Goal: Task Accomplishment & Management: Manage account settings

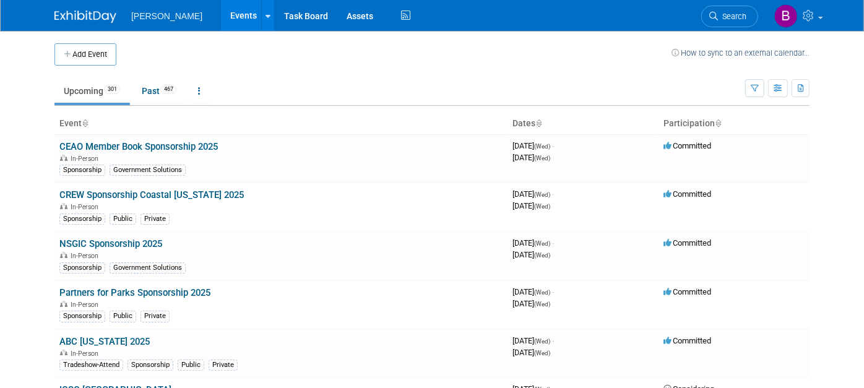
click at [751, 9] on link "Search" at bounding box center [729, 17] width 57 height 22
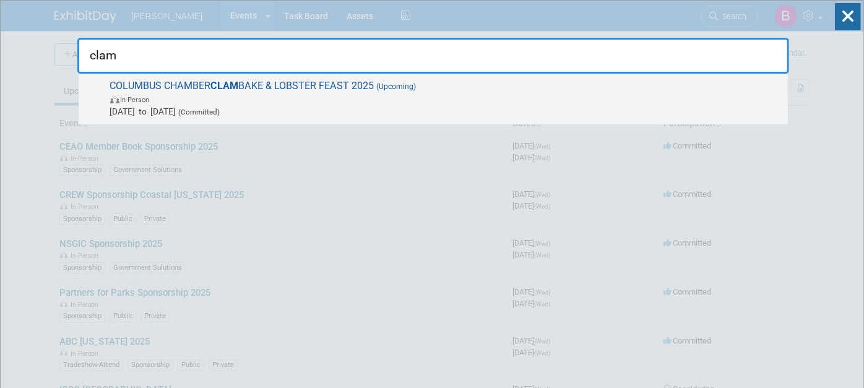
type input "clam"
click at [214, 100] on span "In-Person" at bounding box center [446, 99] width 672 height 12
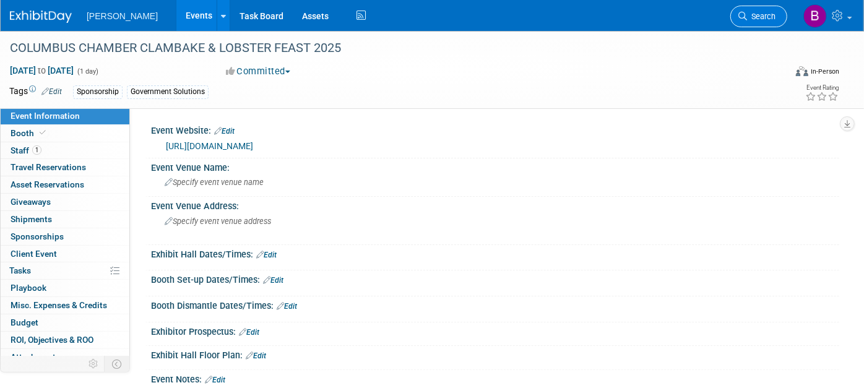
click at [732, 19] on link "Search" at bounding box center [758, 17] width 57 height 22
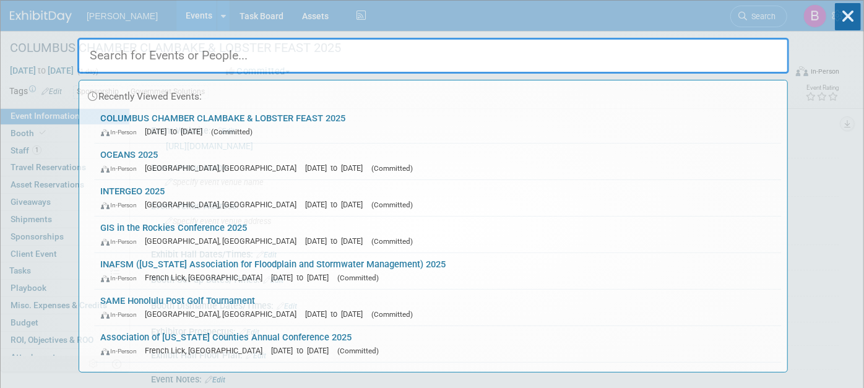
click at [743, 11] on div "Recently Viewed Events: COLUMBUS CHAMBER CLAMBAKE & LOBSTER FEAST 2025 In-Perso…" at bounding box center [433, 187] width 712 height 372
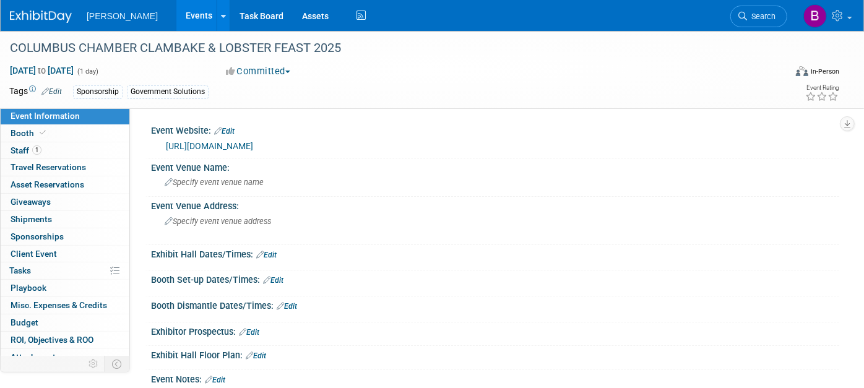
click at [744, 12] on icon at bounding box center [742, 16] width 9 height 9
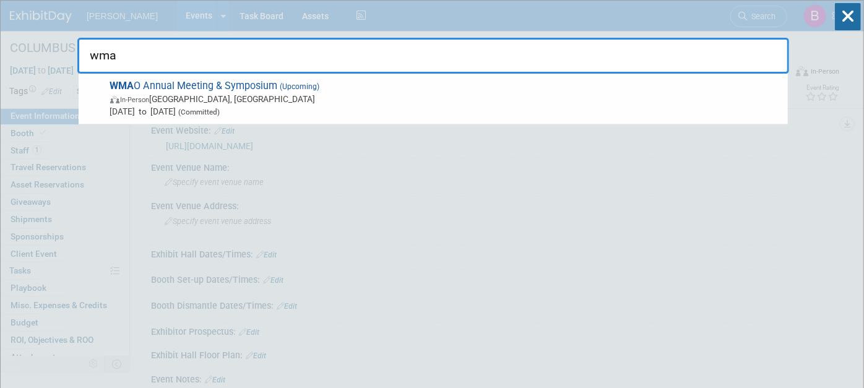
type input "wma"
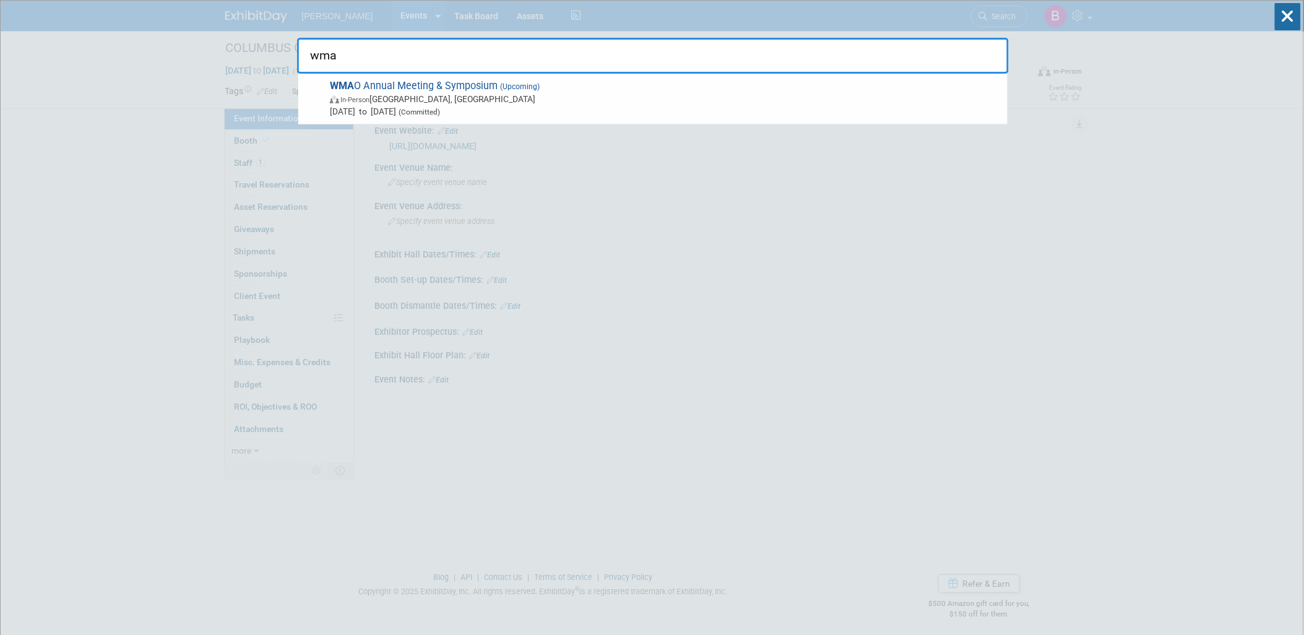
drag, startPoint x: 473, startPoint y: 48, endPoint x: 93, endPoint y: 46, distance: 380.0
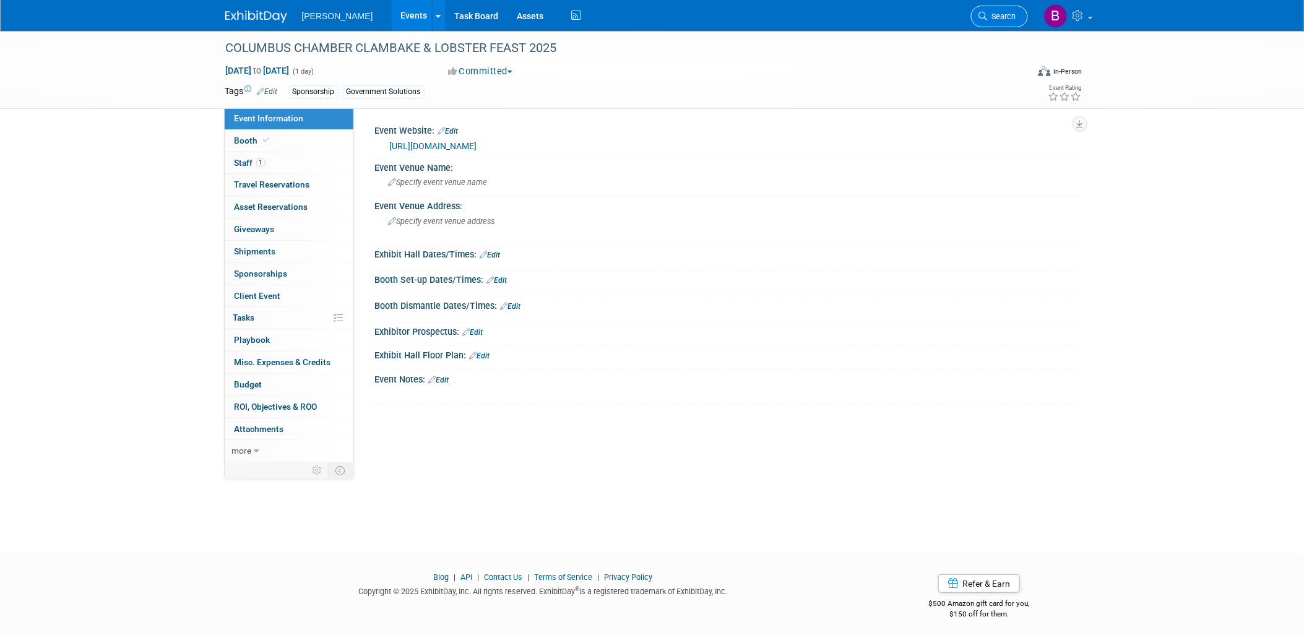
click at [863, 9] on link "Search" at bounding box center [999, 17] width 57 height 22
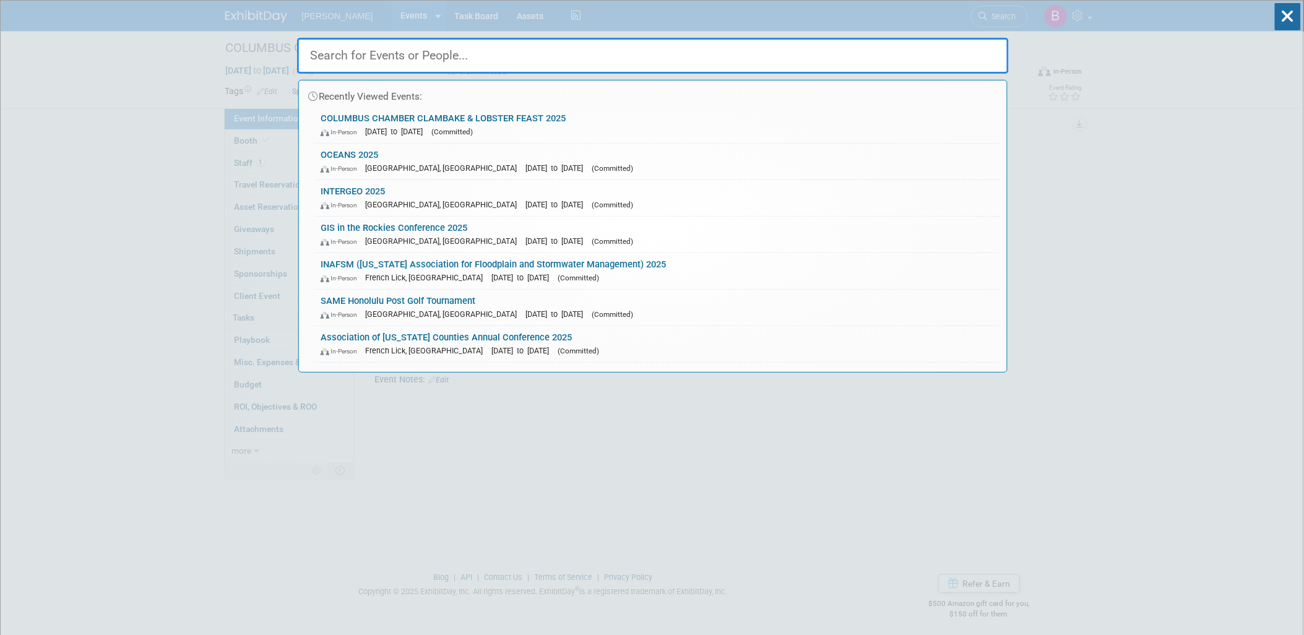
click at [863, 66] on input "text" at bounding box center [653, 56] width 712 height 36
type input "h"
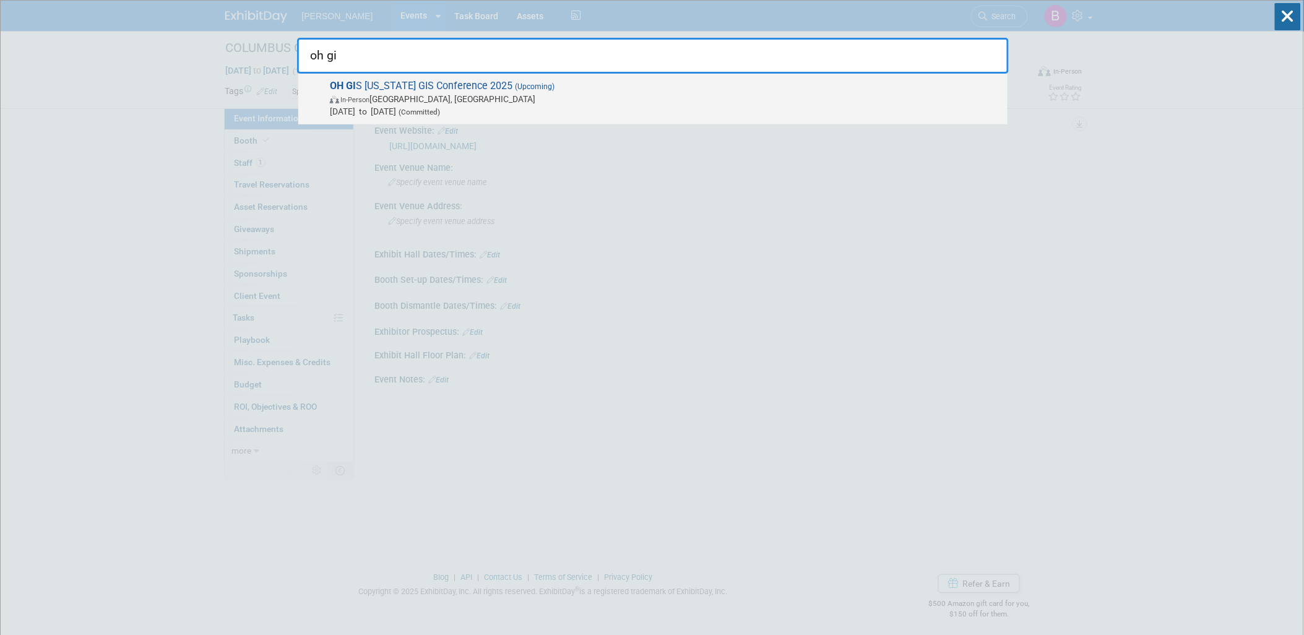
type input "oh gi"
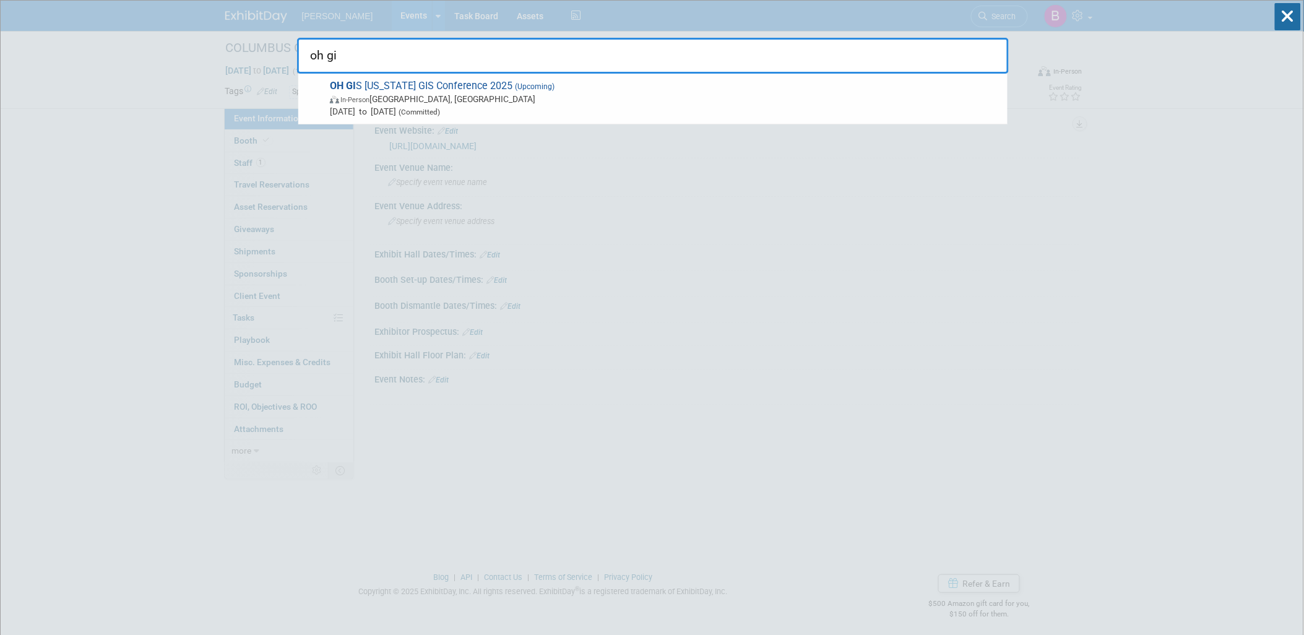
click at [782, 89] on span "OH GI S Ohio GIS Conference 2025 (Upcoming) In-Person Columbus, OH Sep 14, 2025…" at bounding box center [663, 99] width 675 height 38
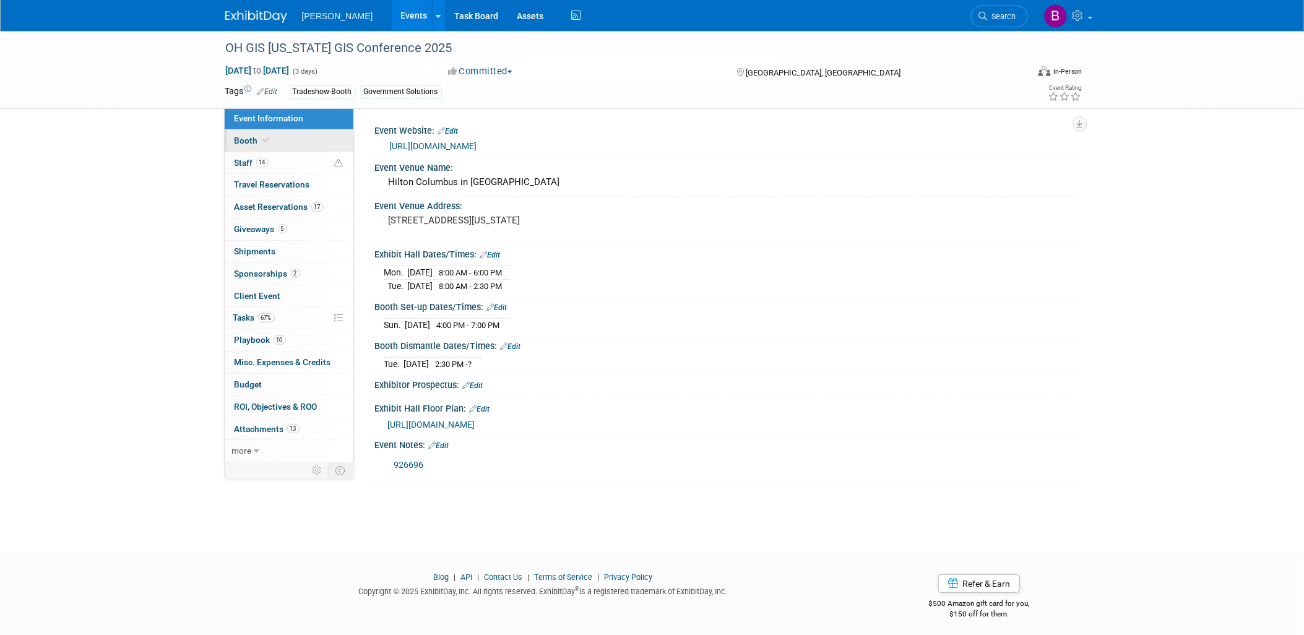
click at [276, 146] on link "Booth" at bounding box center [289, 141] width 129 height 22
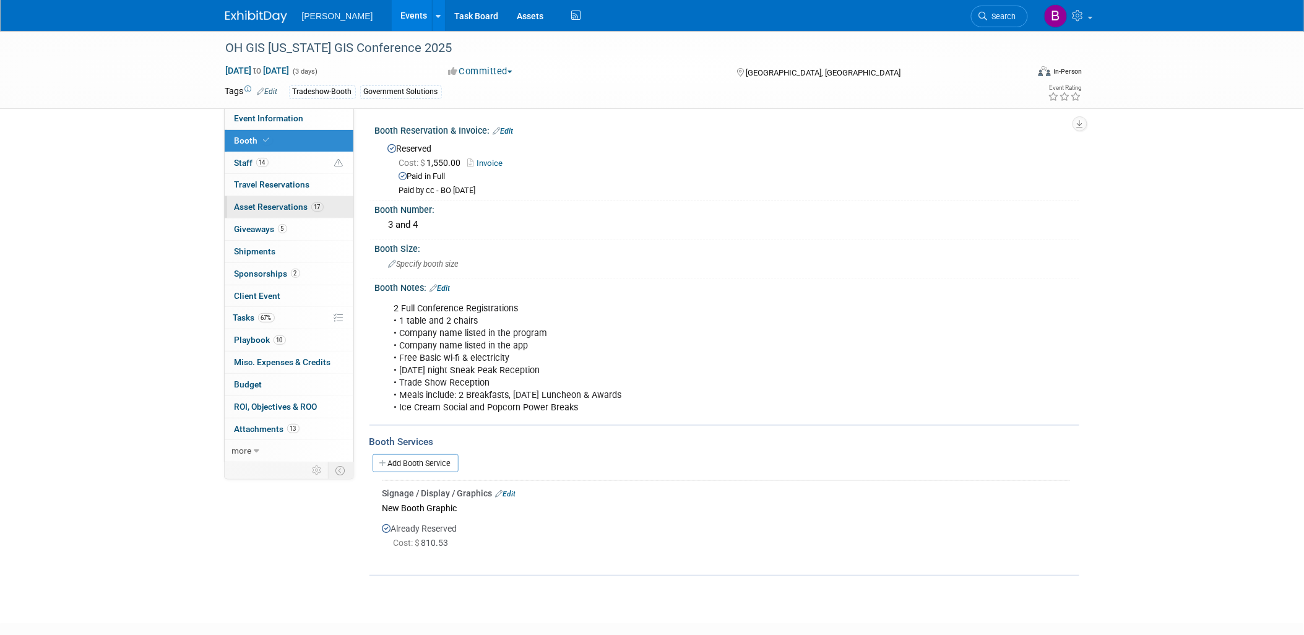
click at [268, 201] on link "17 Asset Reservations 17" at bounding box center [289, 207] width 129 height 22
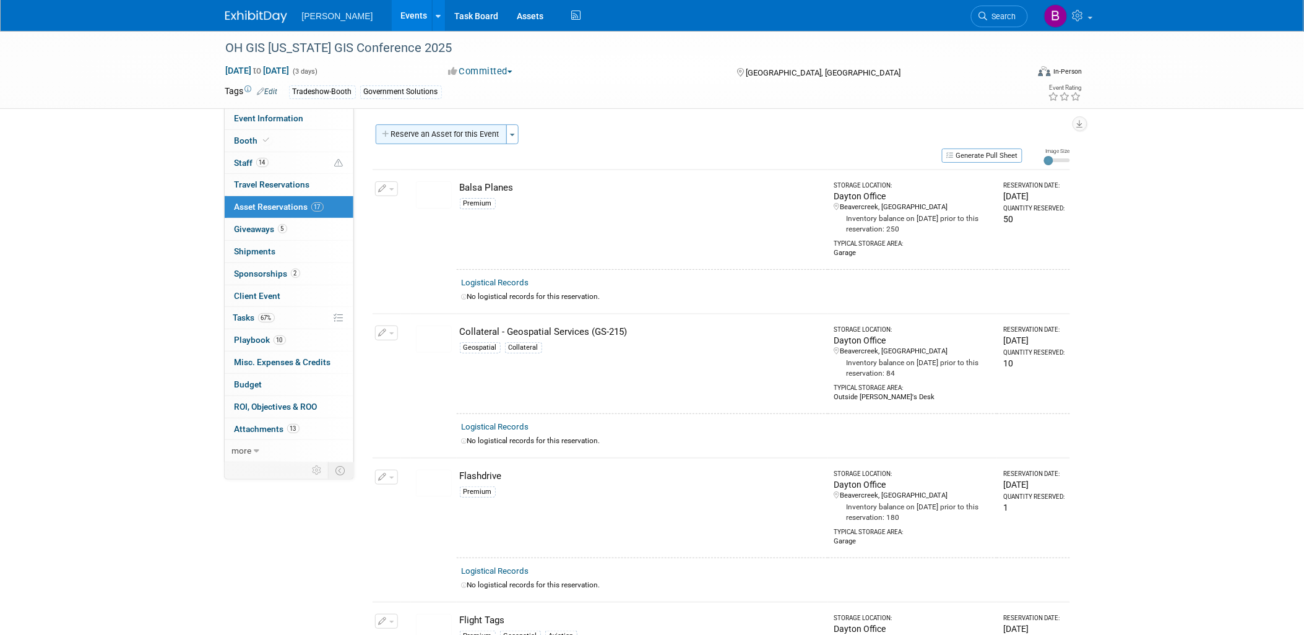
click at [412, 138] on button "Reserve an Asset for this Event" at bounding box center [441, 134] width 131 height 20
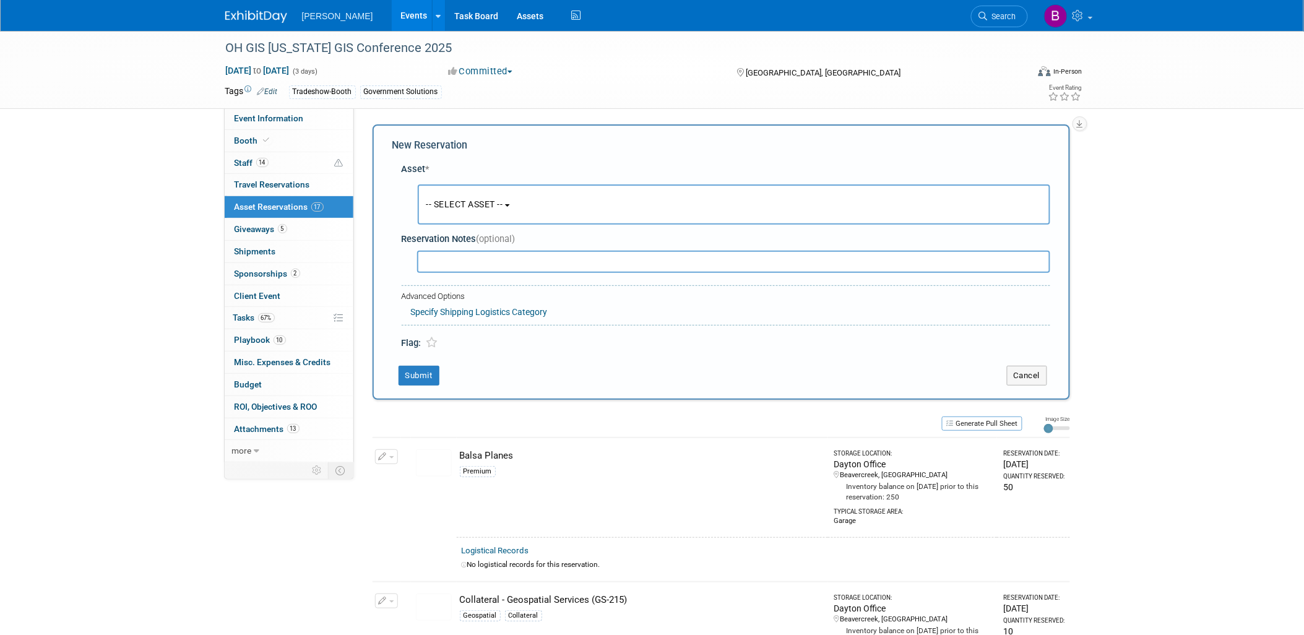
scroll to position [11, 0]
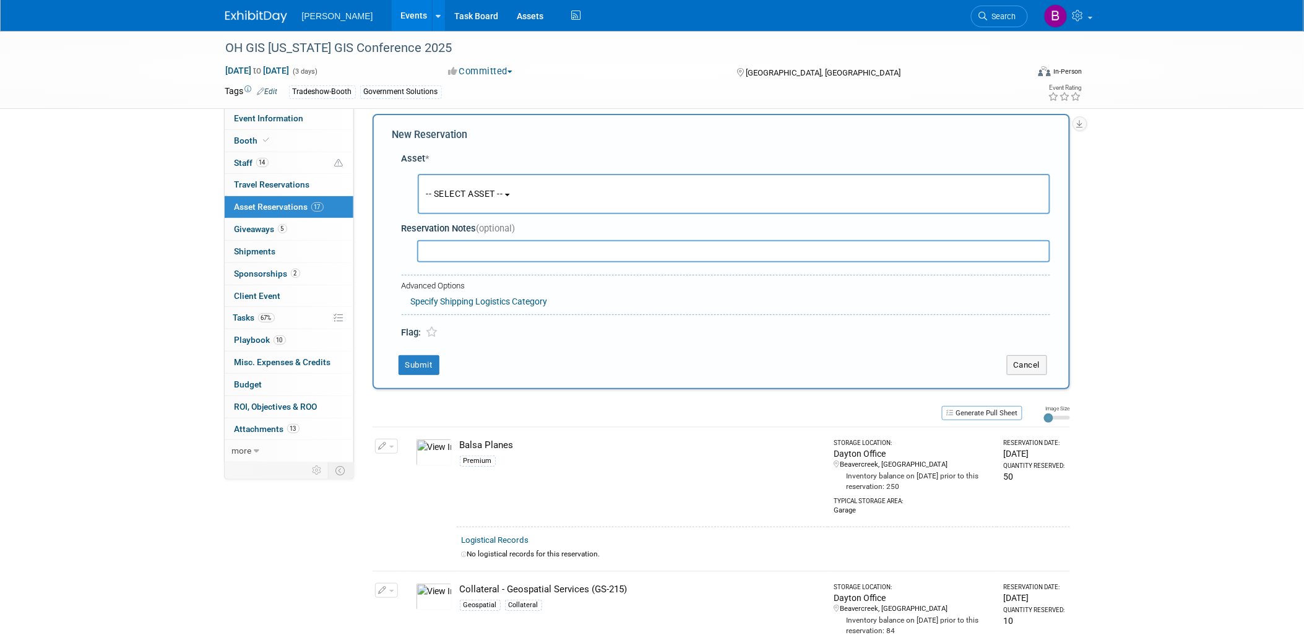
click at [469, 193] on span "-- SELECT ASSET --" at bounding box center [464, 194] width 77 height 10
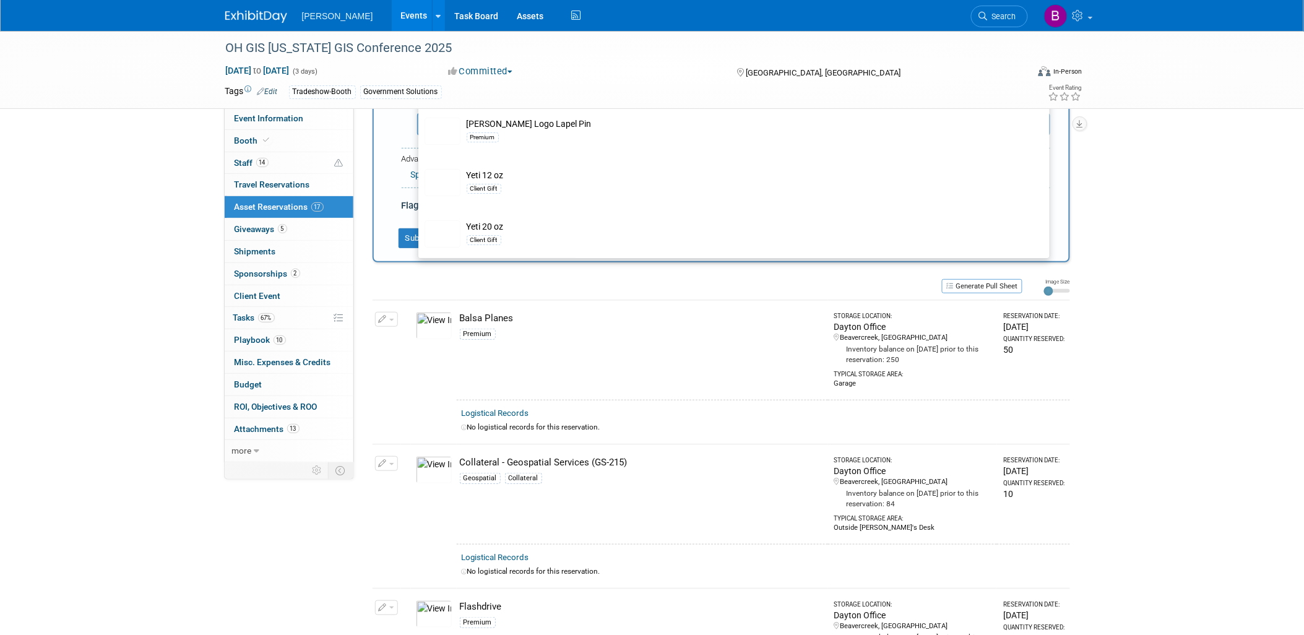
scroll to position [149, 0]
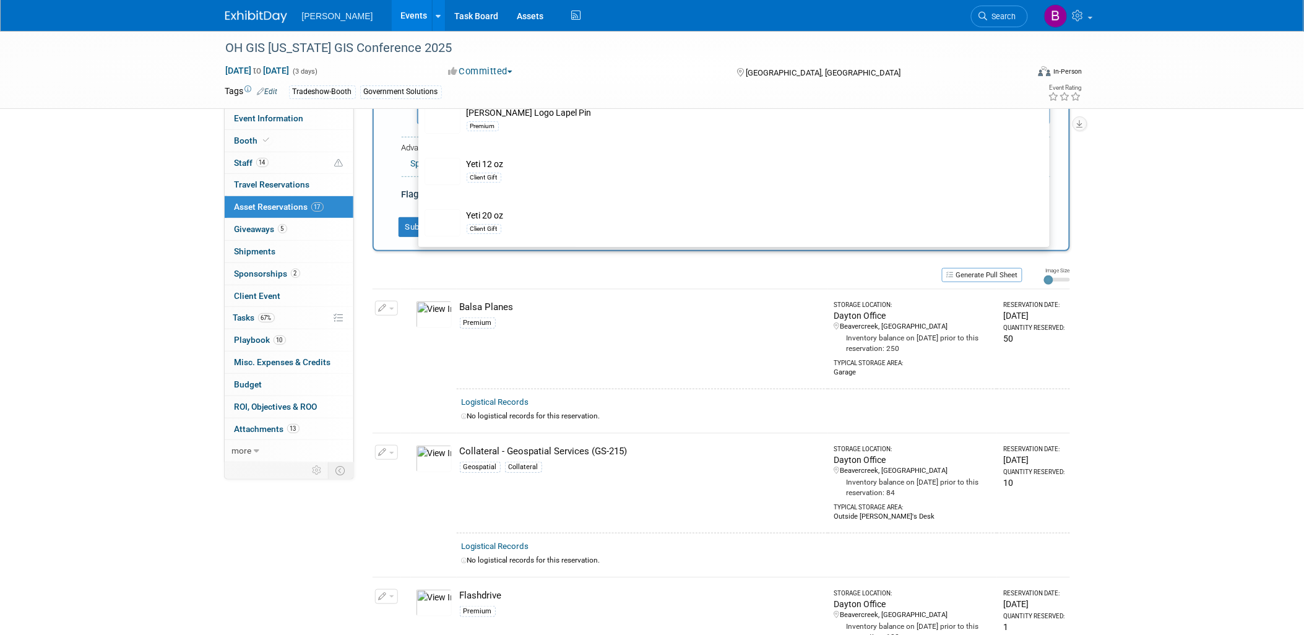
click at [582, 306] on div "Balsa Planes" at bounding box center [641, 307] width 363 height 13
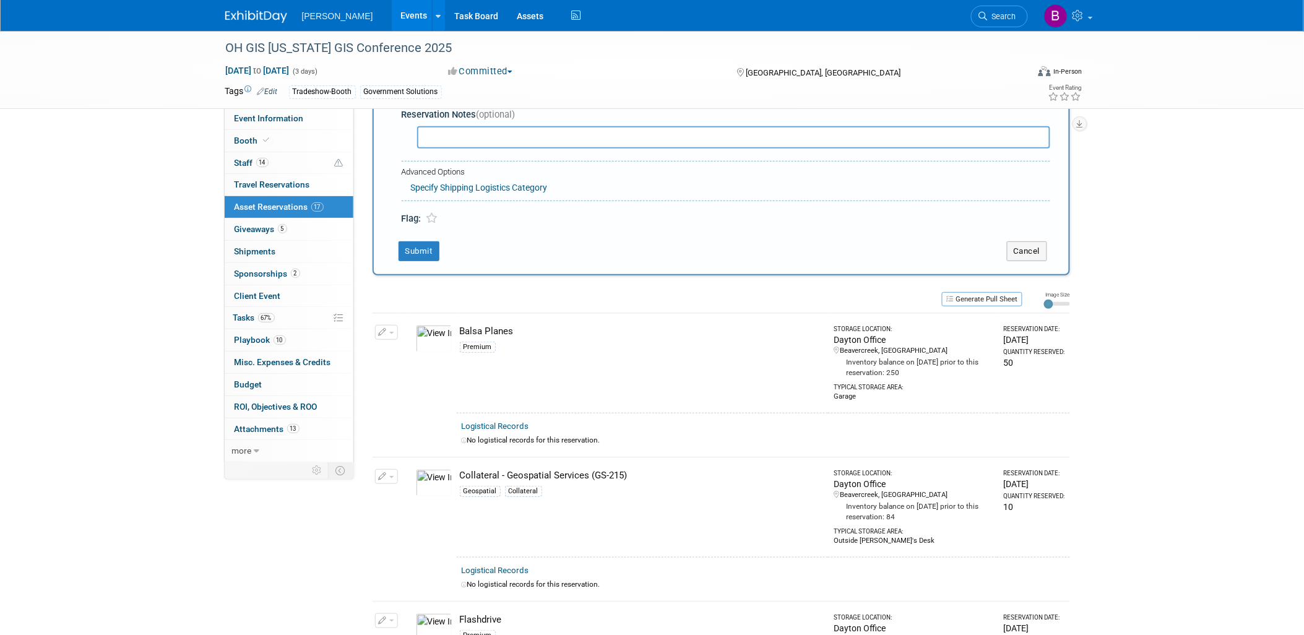
scroll to position [0, 0]
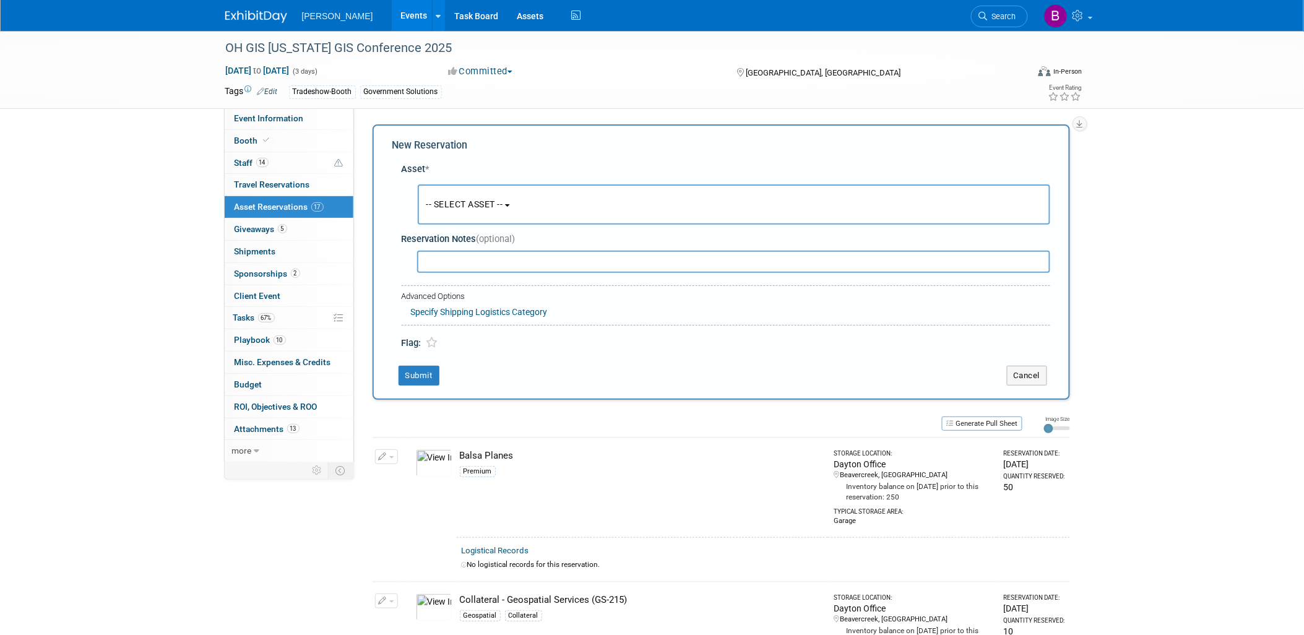
click at [534, 209] on button "-- SELECT ASSET --" at bounding box center [734, 204] width 633 height 40
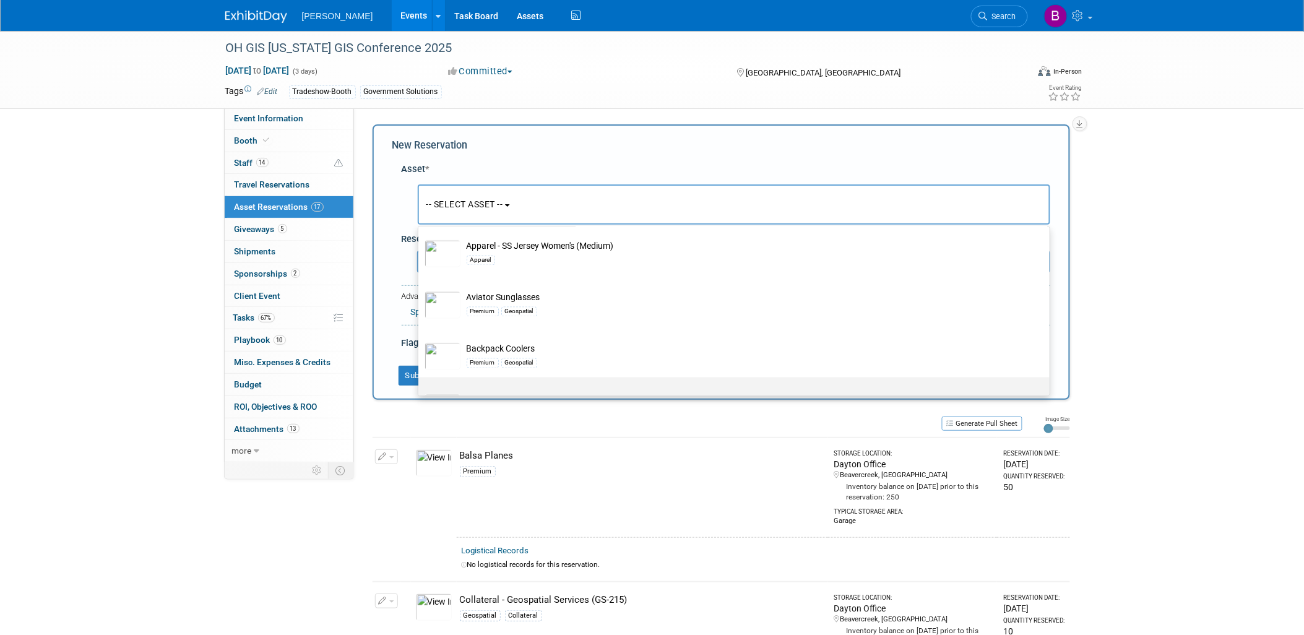
scroll to position [2546, 0]
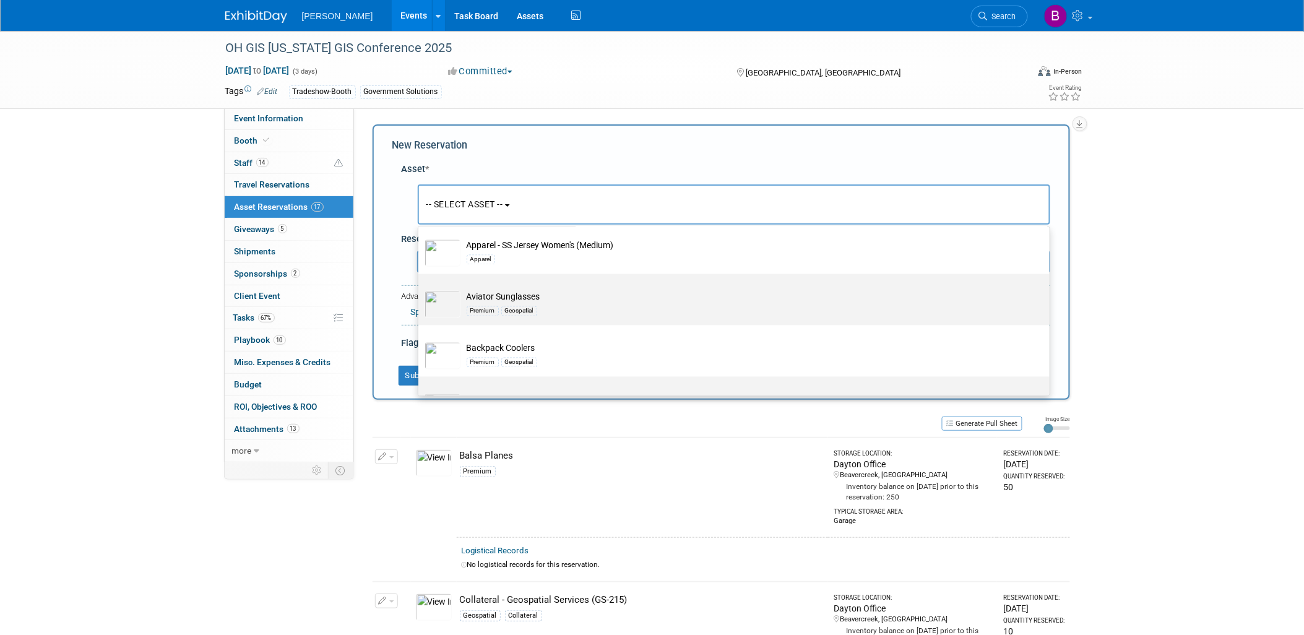
click at [764, 318] on div "Premium Geospatial" at bounding box center [746, 310] width 558 height 14
click at [420, 289] on input "Aviator Sunglasses Premium Geospatial" at bounding box center [416, 285] width 8 height 8
select select "10724446"
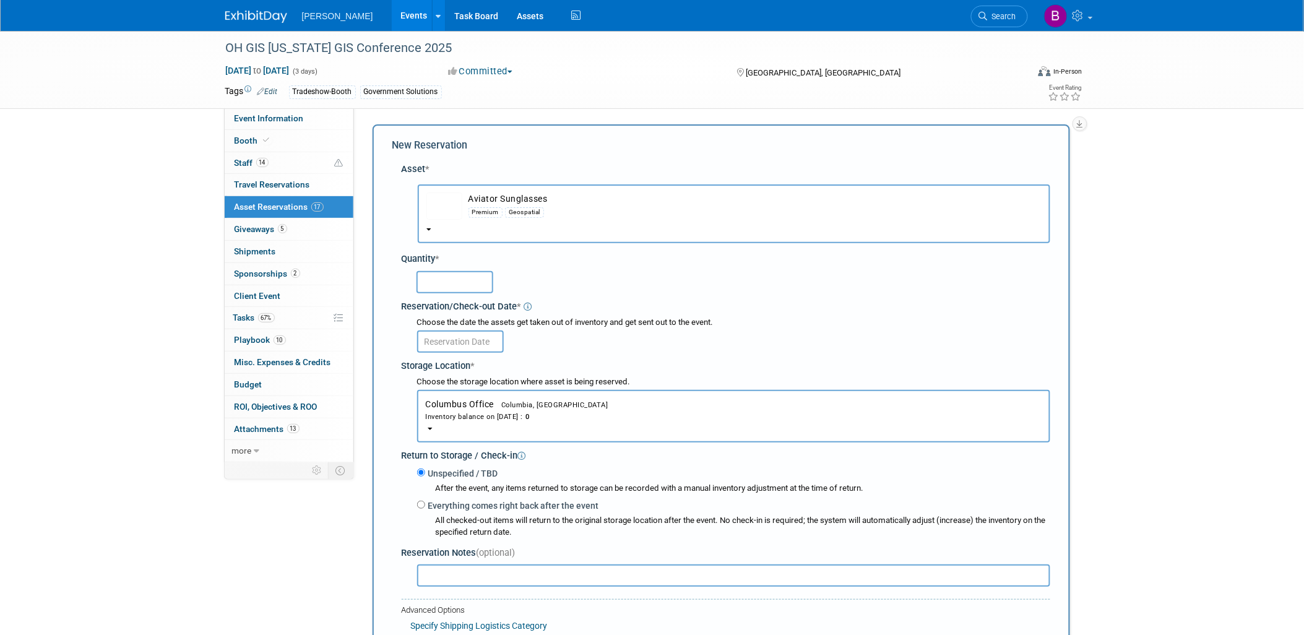
click at [468, 413] on div "Inventory balance on Sep 10, 2025 : 0" at bounding box center [734, 416] width 616 height 12
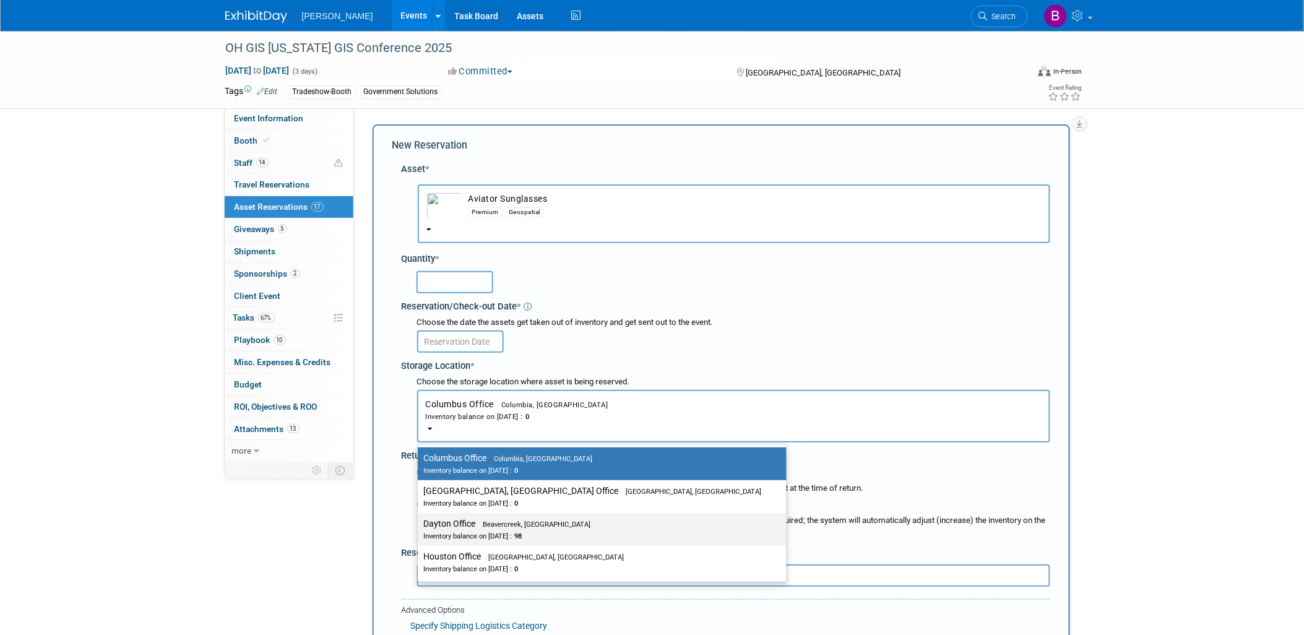
click at [453, 531] on div "Inventory balance on Sep 10, 2025 : 98" at bounding box center [593, 536] width 338 height 12
click at [420, 528] on input "Dayton Office Beavercreek, OH Inventory balance on Sep 10, 2025 : 98" at bounding box center [416, 524] width 8 height 8
select select "11223930"
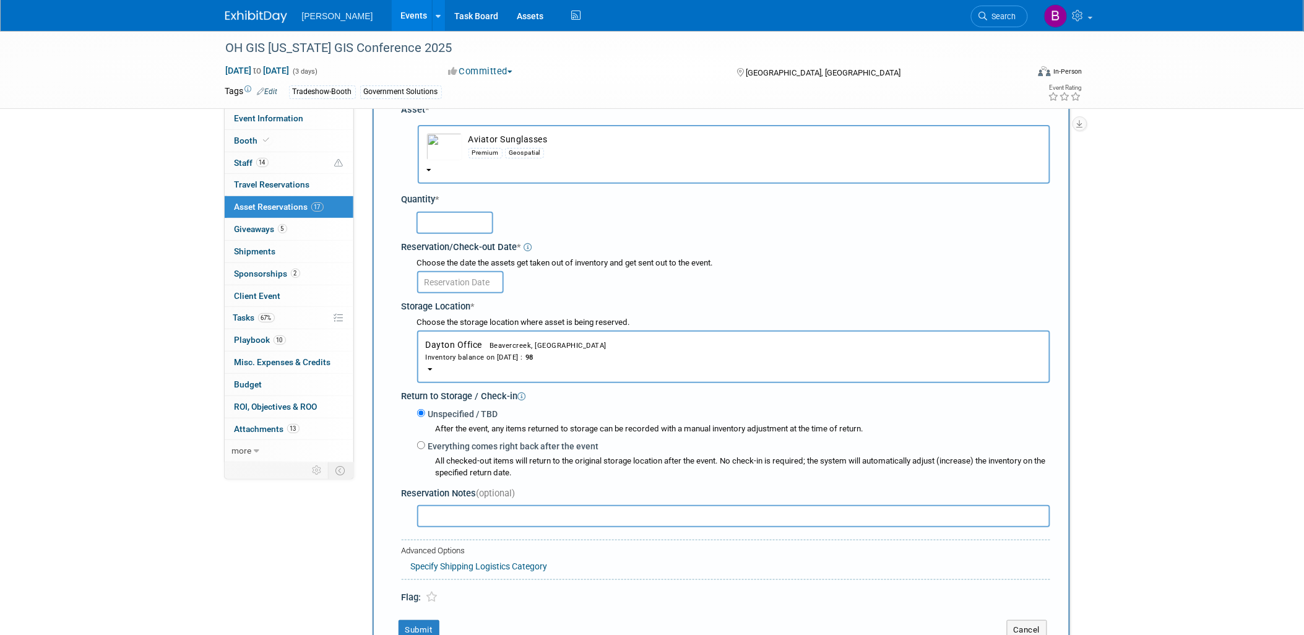
scroll to position [137, 0]
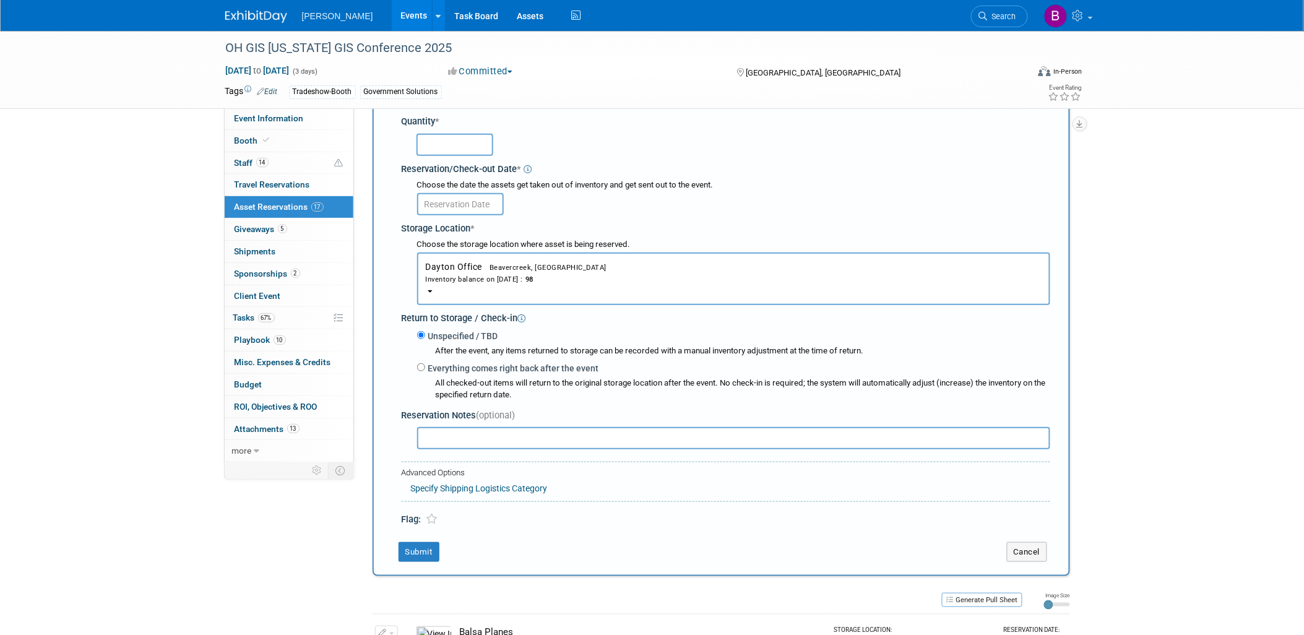
click at [458, 153] on div at bounding box center [728, 144] width 644 height 29
click at [454, 151] on input "text" at bounding box center [455, 145] width 77 height 22
type input "30"
drag, startPoint x: 428, startPoint y: 547, endPoint x: 615, endPoint y: 342, distance: 278.2
click at [608, 361] on div "New Reservation Asset * -- SELECT ASSET --" at bounding box center [722, 281] width 698 height 589
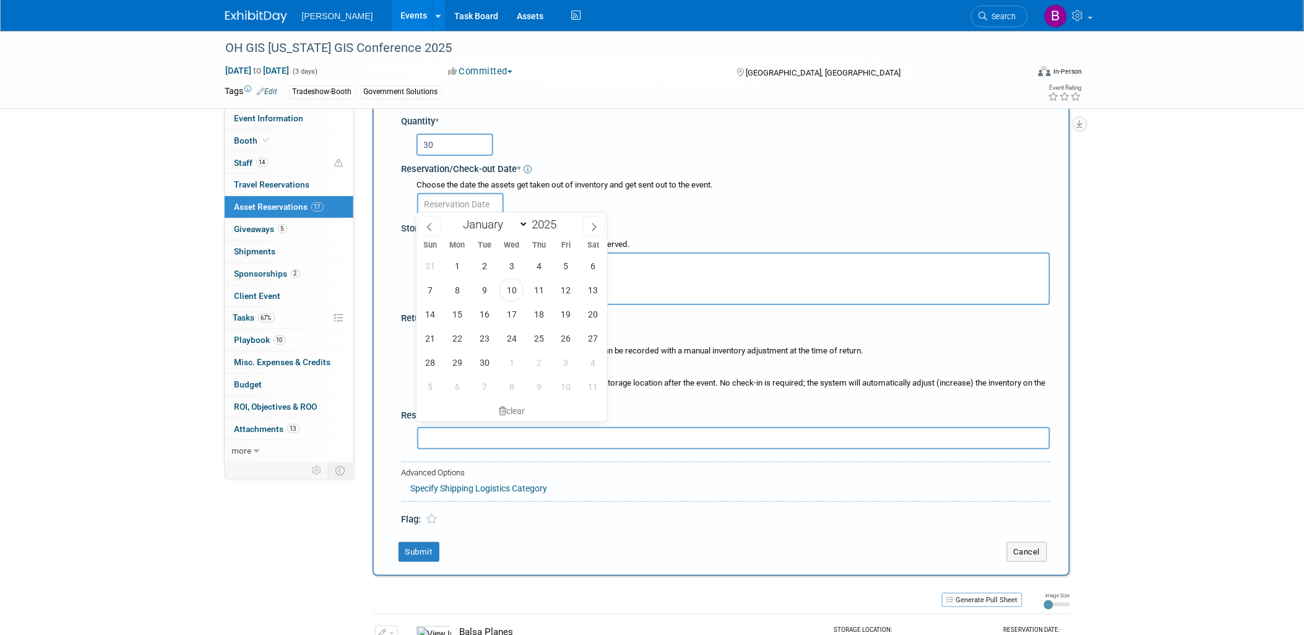
click at [467, 205] on input "text" at bounding box center [460, 204] width 87 height 22
click at [518, 292] on span "10" at bounding box center [511, 290] width 24 height 24
type input "Sep 10, 2025"
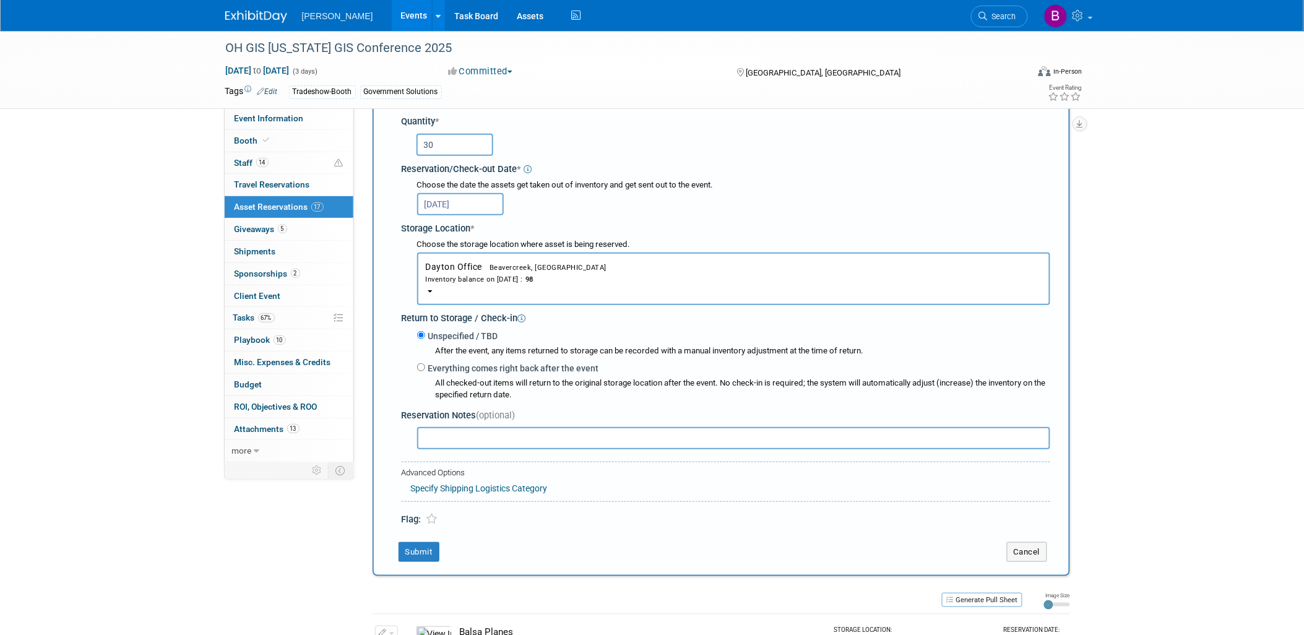
click at [426, 558] on div "New Reservation Asset * -- SELECT ASSET --" at bounding box center [722, 281] width 698 height 589
drag, startPoint x: 425, startPoint y: 541, endPoint x: 419, endPoint y: 538, distance: 6.7
click at [422, 542] on button "Submit" at bounding box center [419, 552] width 41 height 20
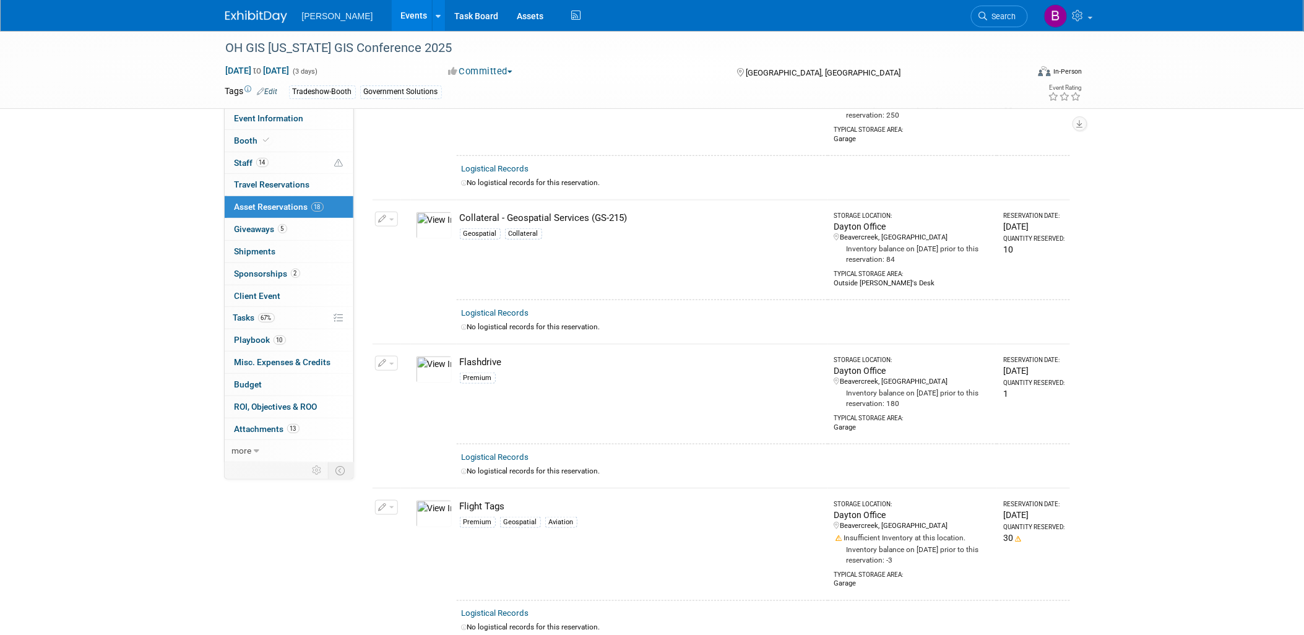
scroll to position [0, 0]
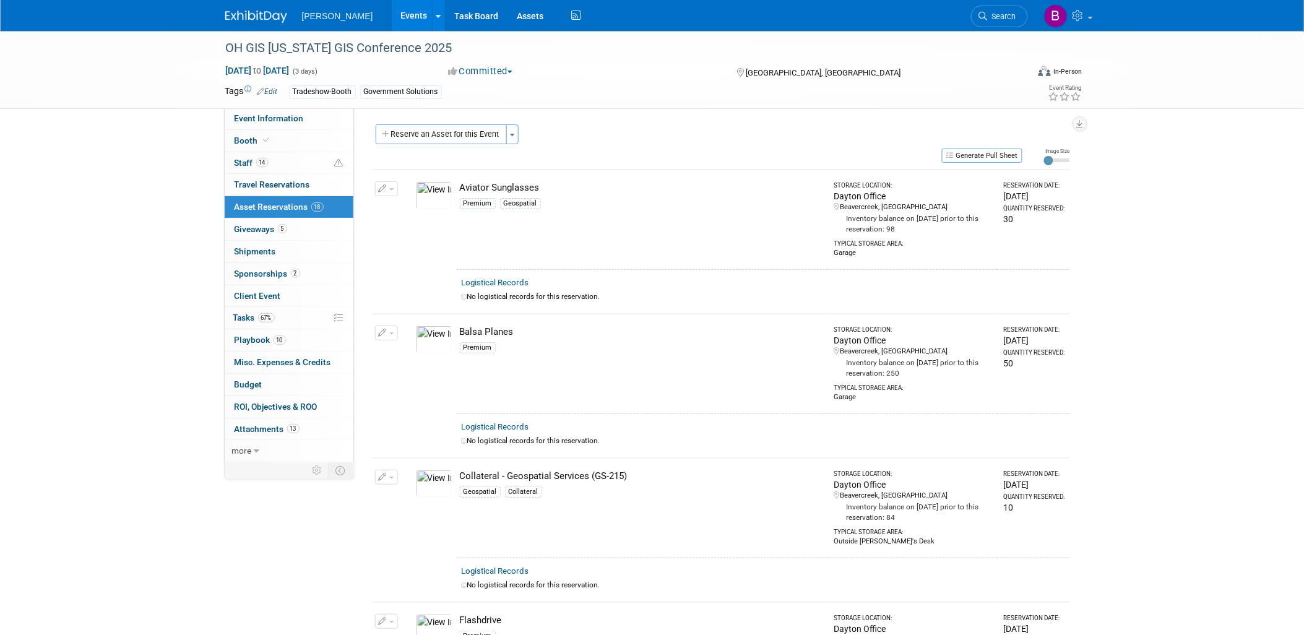
click at [392, 20] on link "Events" at bounding box center [414, 15] width 45 height 31
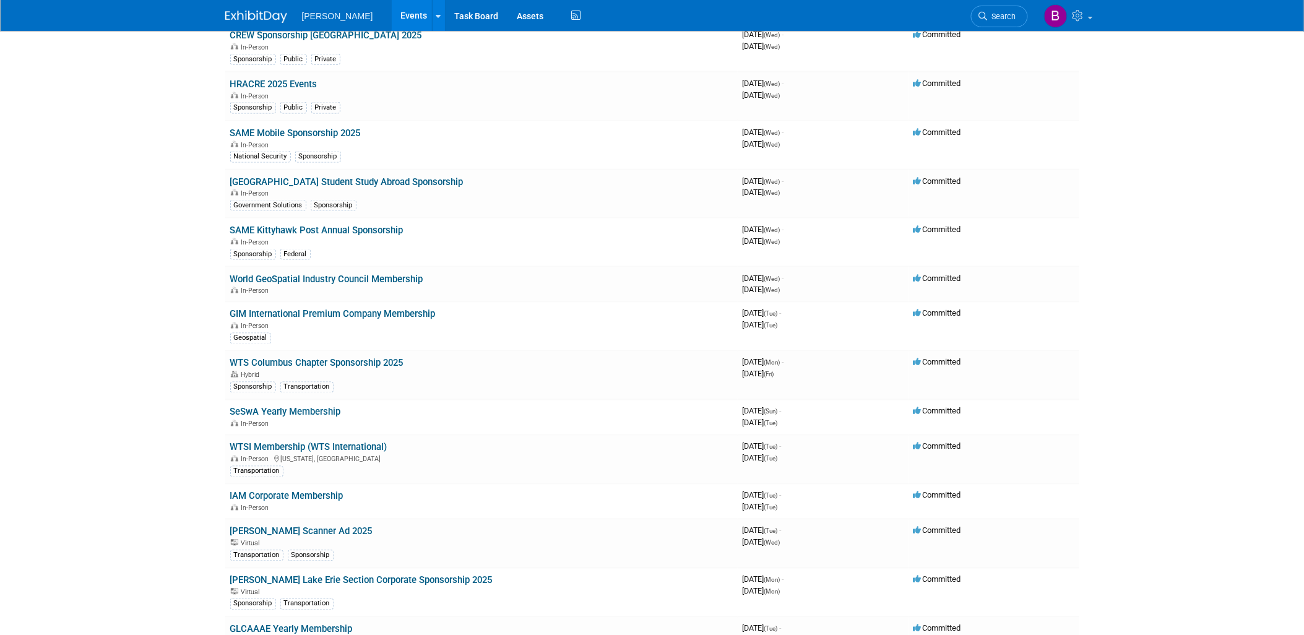
scroll to position [1307, 0]
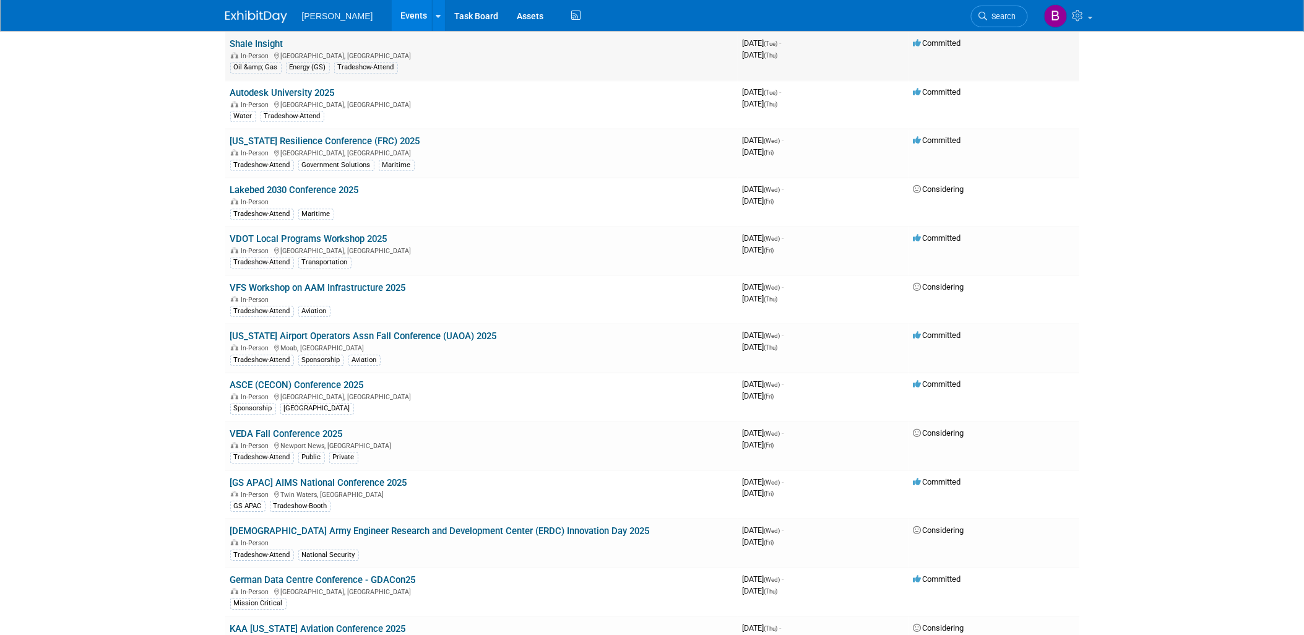
scroll to position [2682, 0]
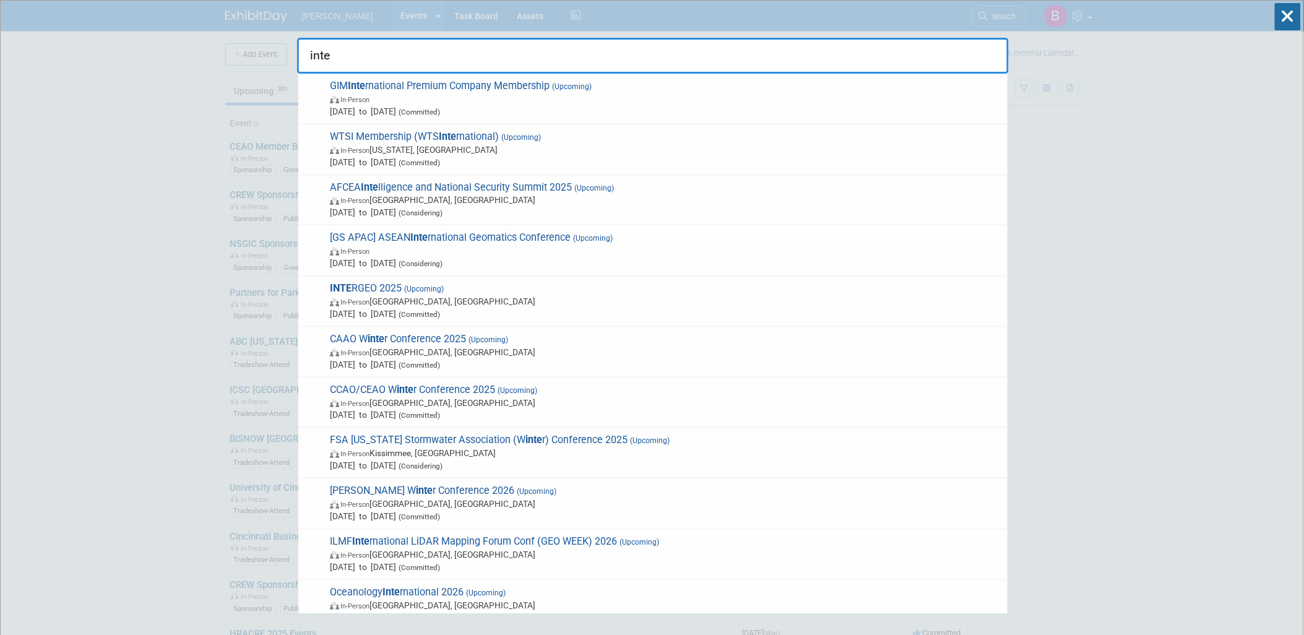
type input "inte"
click at [424, 286] on span "(Upcoming)" at bounding box center [423, 289] width 42 height 9
